Goal: Communication & Community: Answer question/provide support

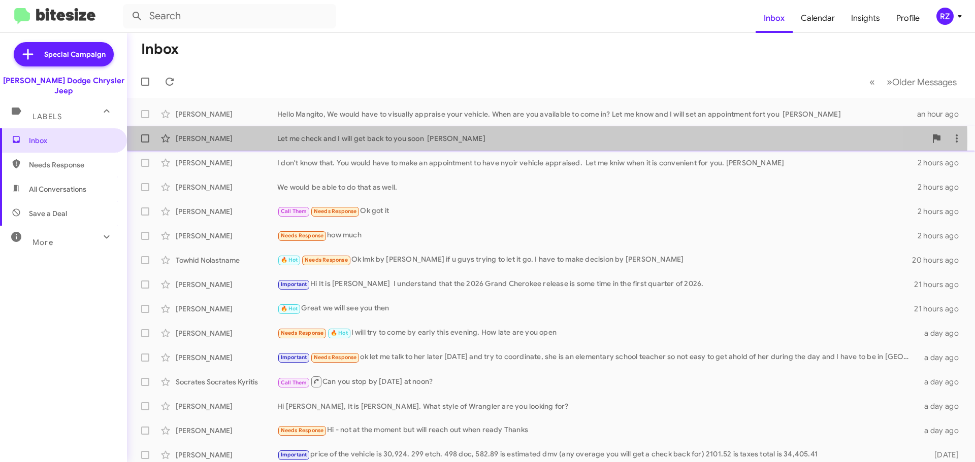
click at [483, 142] on div "Let me check and I will get back to you soon [PERSON_NAME]" at bounding box center [601, 139] width 649 height 10
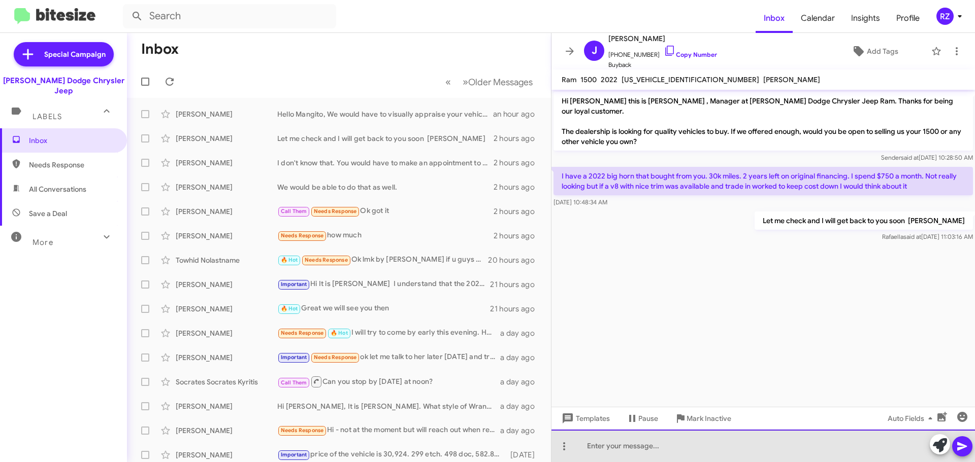
click at [625, 446] on div at bounding box center [762, 446] width 423 height 32
